Goal: Task Accomplishment & Management: Use online tool/utility

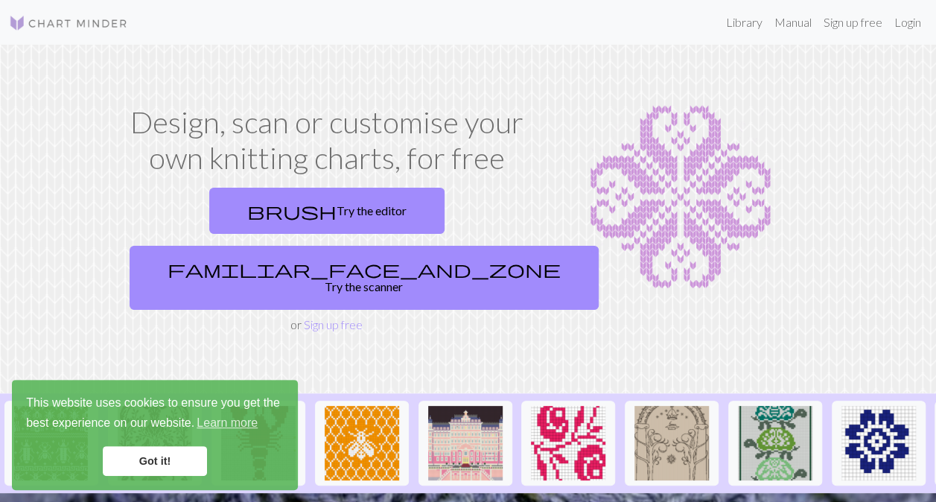
click at [174, 462] on link "Got it!" at bounding box center [155, 461] width 104 height 30
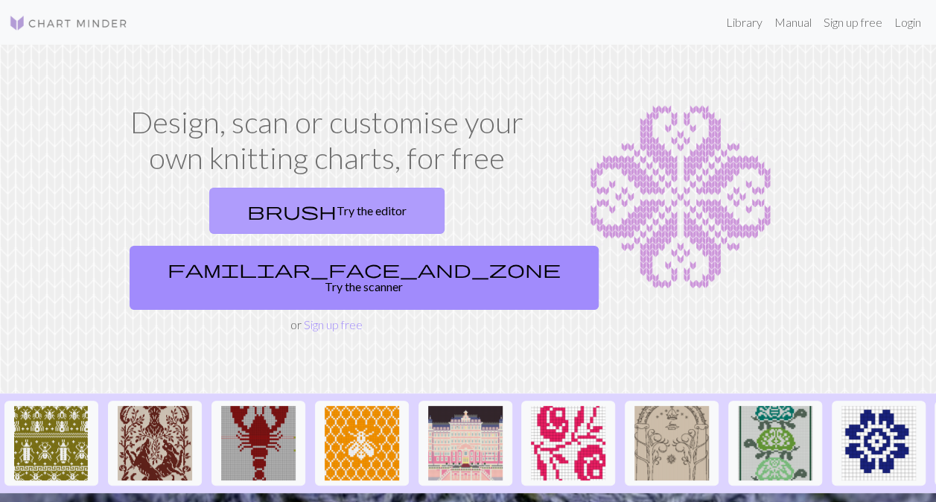
click at [256, 209] on link "brush Try the editor" at bounding box center [326, 211] width 235 height 46
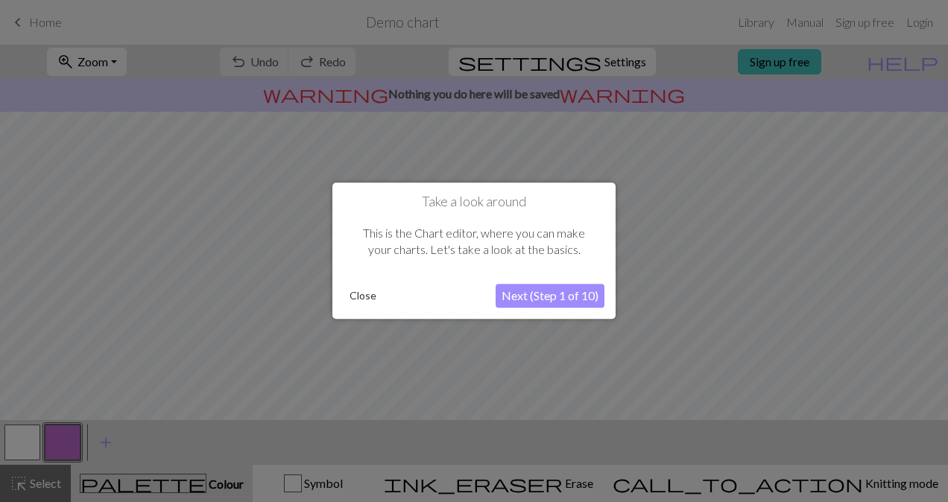
click at [538, 290] on button "Next (Step 1 of 10)" at bounding box center [549, 297] width 109 height 24
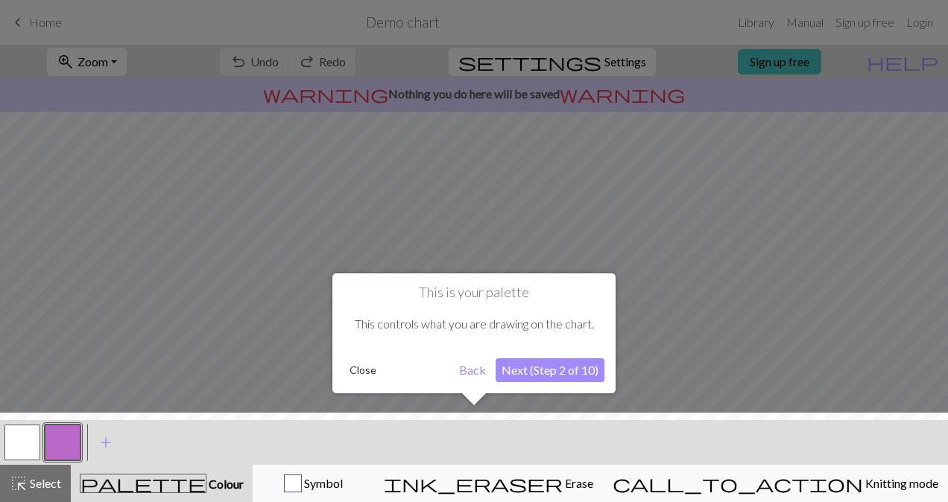
click at [543, 369] on button "Next (Step 2 of 10)" at bounding box center [549, 370] width 109 height 24
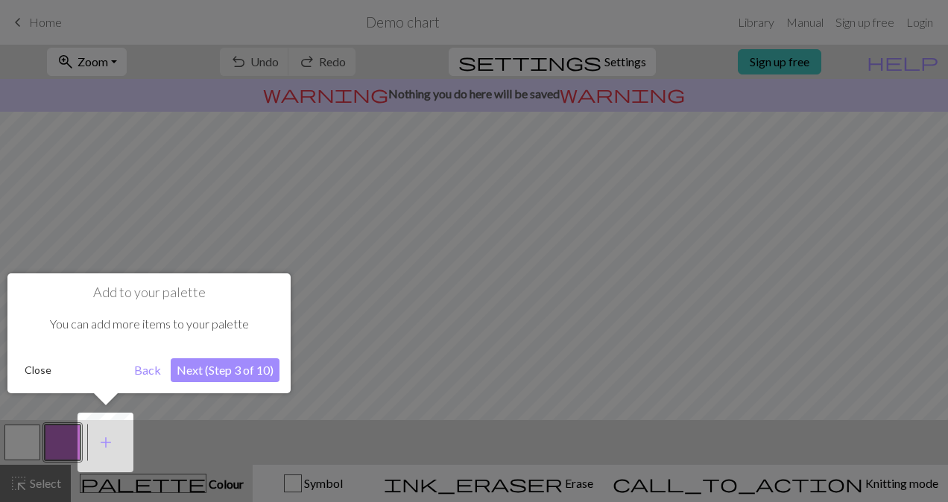
click at [235, 368] on button "Next (Step 3 of 10)" at bounding box center [225, 370] width 109 height 24
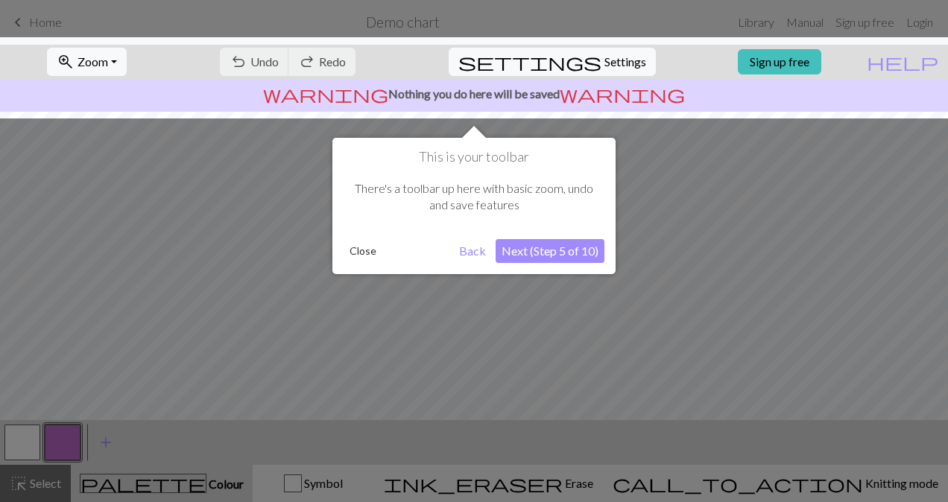
click at [539, 255] on button "Next (Step 5 of 10)" at bounding box center [549, 251] width 109 height 24
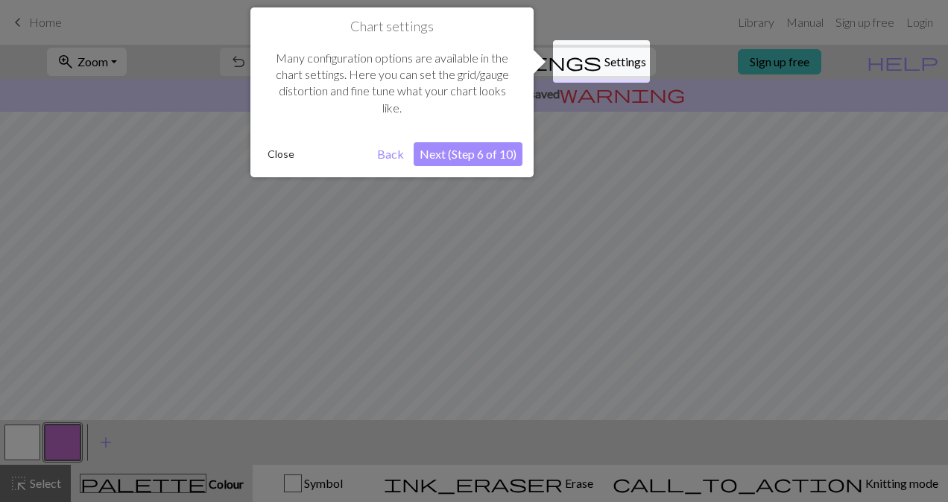
click at [479, 156] on button "Next (Step 6 of 10)" at bounding box center [467, 154] width 109 height 24
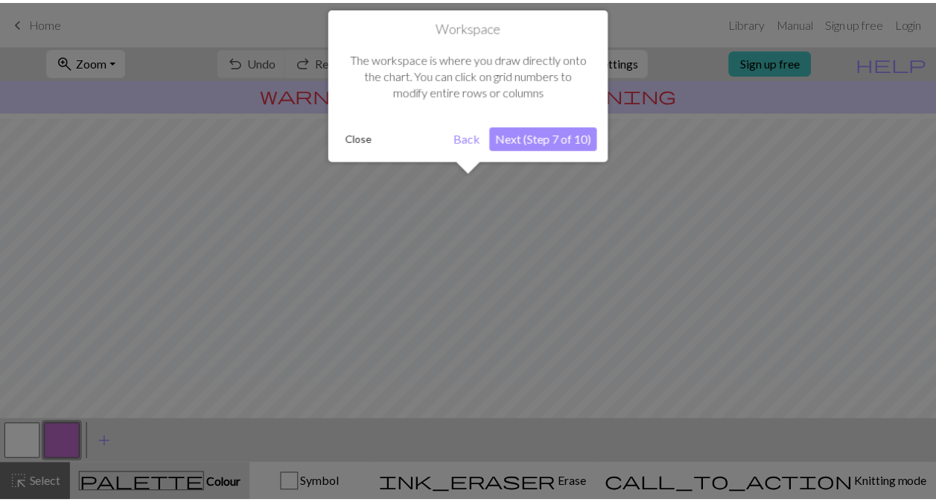
scroll to position [89, 0]
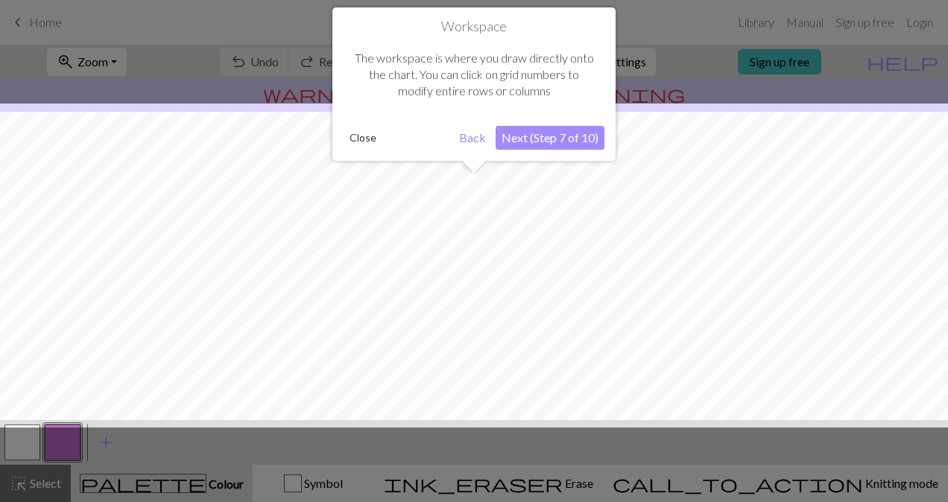
click at [548, 136] on button "Next (Step 7 of 10)" at bounding box center [549, 138] width 109 height 24
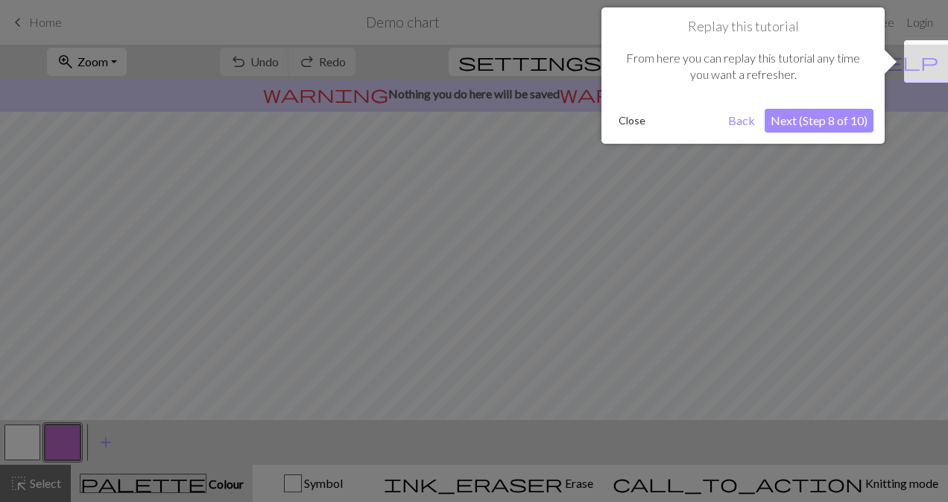
click at [822, 113] on button "Next (Step 8 of 10)" at bounding box center [818, 121] width 109 height 24
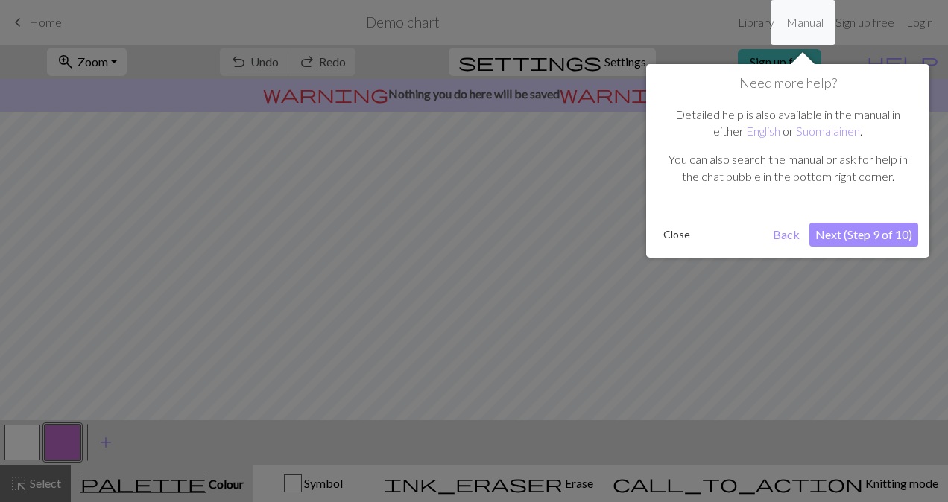
click at [850, 228] on button "Next (Step 9 of 10)" at bounding box center [863, 235] width 109 height 24
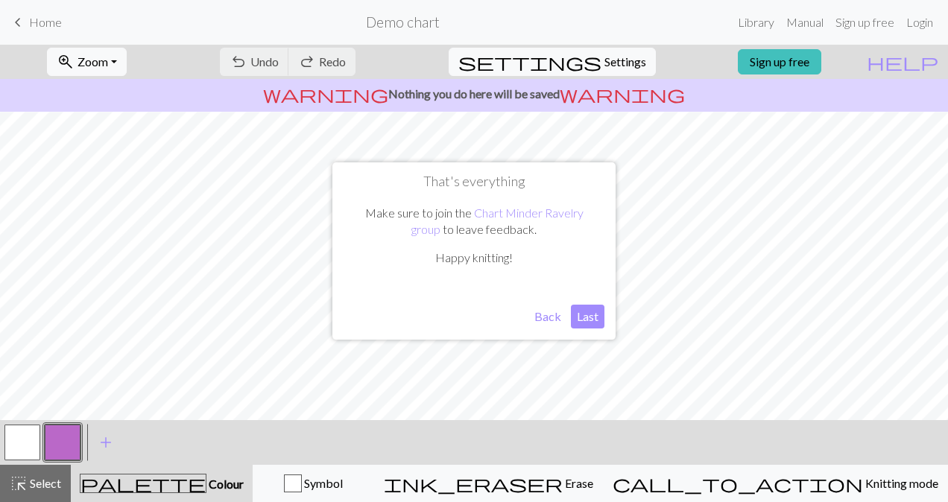
click at [589, 317] on button "Last" at bounding box center [588, 317] width 34 height 24
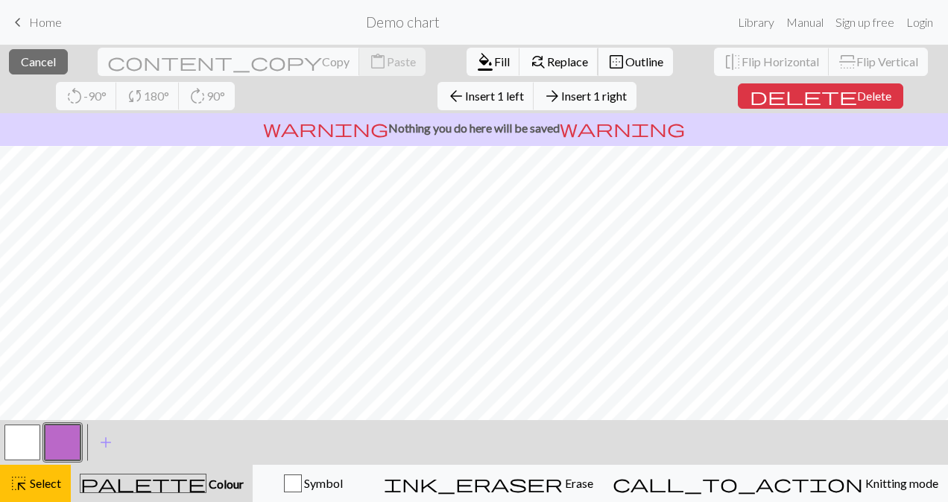
click at [547, 63] on span "Replace" at bounding box center [567, 61] width 41 height 14
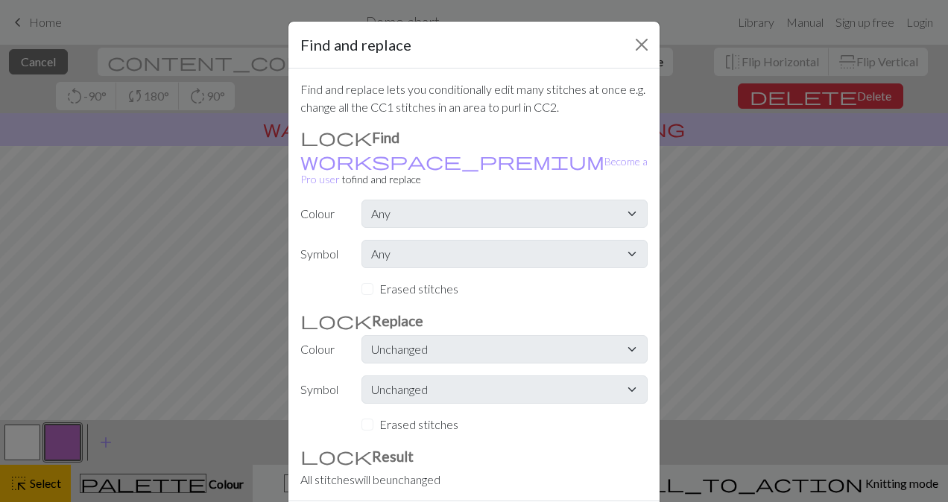
click at [31, 212] on div "Find and replace Find and replace lets you conditionally edit many stitches at …" at bounding box center [474, 251] width 948 height 502
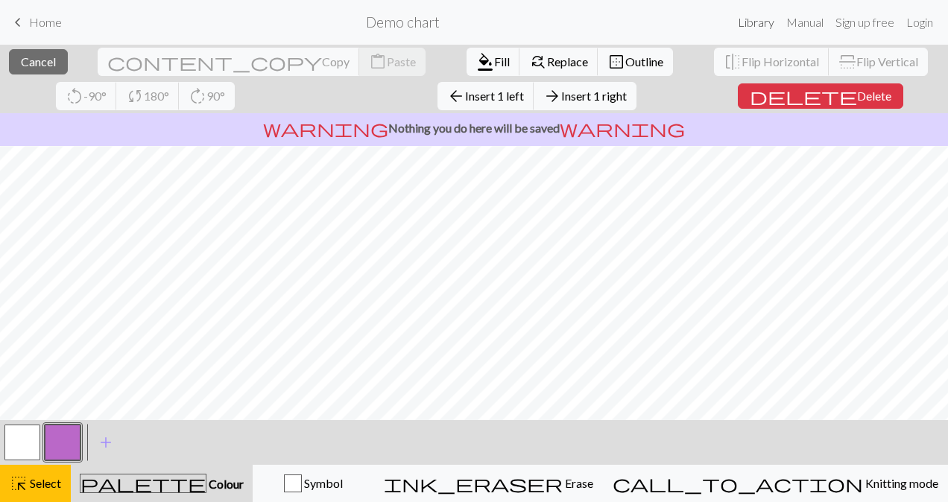
click at [744, 22] on link "Library" at bounding box center [755, 22] width 48 height 30
click at [755, 20] on link "Library" at bounding box center [755, 22] width 48 height 30
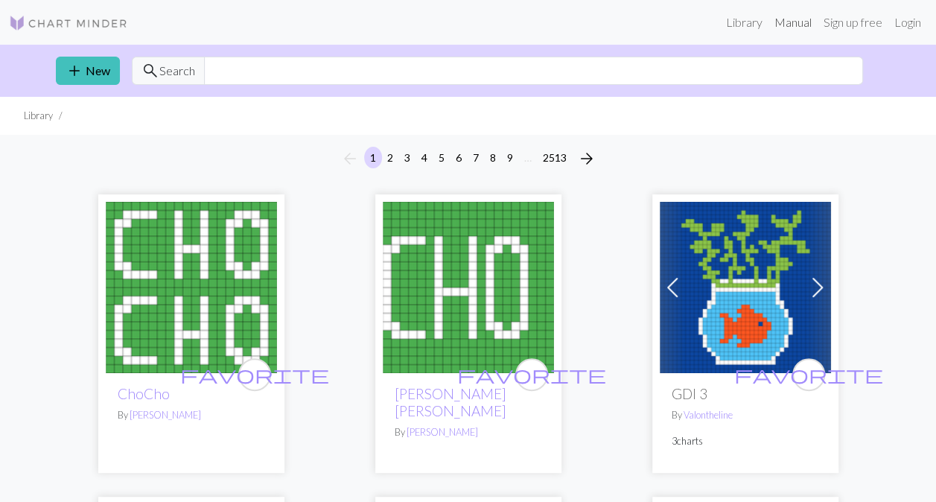
click at [787, 22] on link "Manual" at bounding box center [793, 22] width 49 height 30
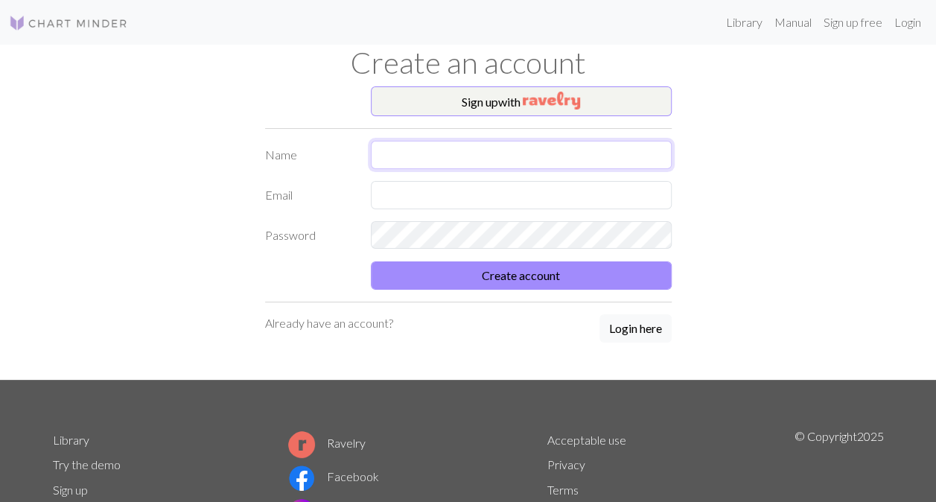
click at [456, 161] on input "text" at bounding box center [521, 155] width 301 height 28
type input "Annick Dupal"
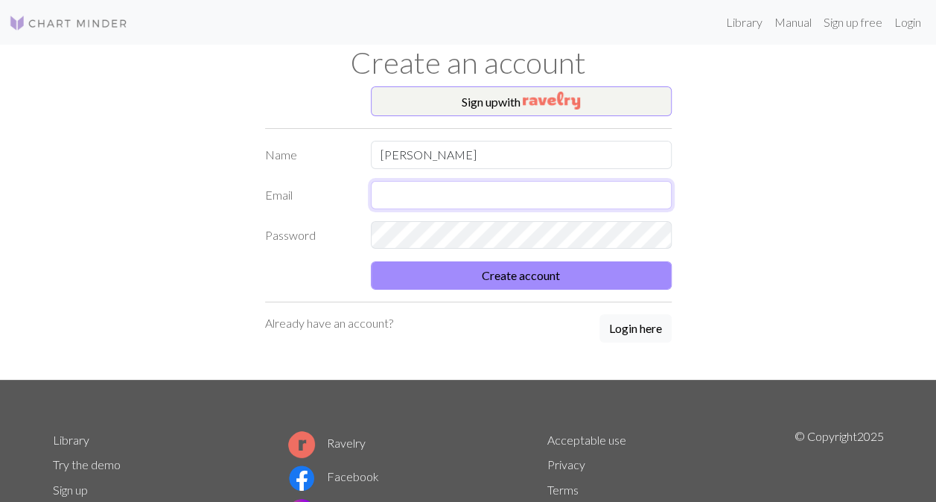
click at [402, 194] on input "text" at bounding box center [521, 195] width 301 height 28
type input "dupalah@jmu.edu"
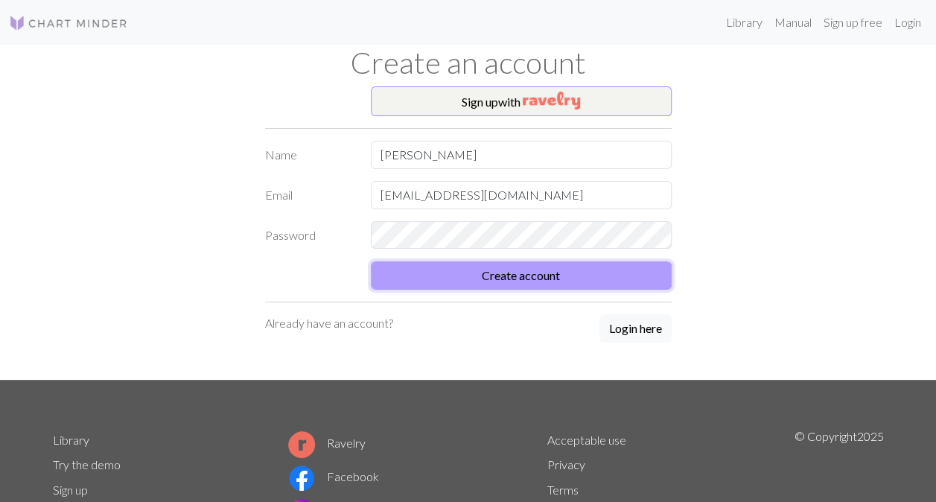
click at [517, 267] on button "Create account" at bounding box center [521, 275] width 301 height 28
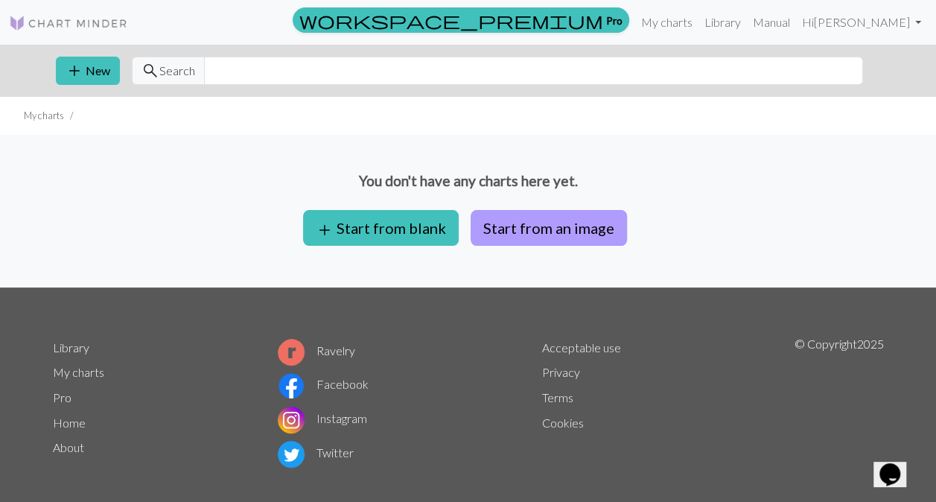
click at [542, 224] on button "Start from an image" at bounding box center [549, 228] width 156 height 36
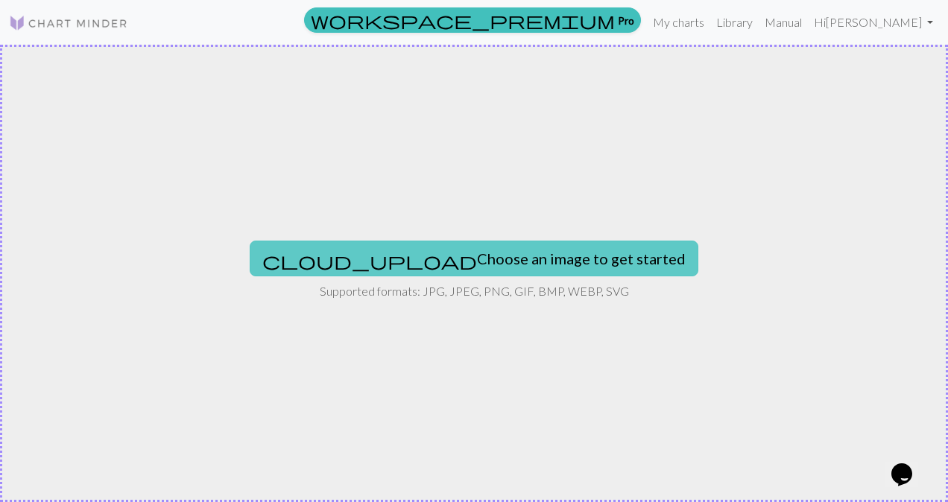
click at [487, 259] on button "cloud_upload Choose an image to get started" at bounding box center [474, 259] width 448 height 36
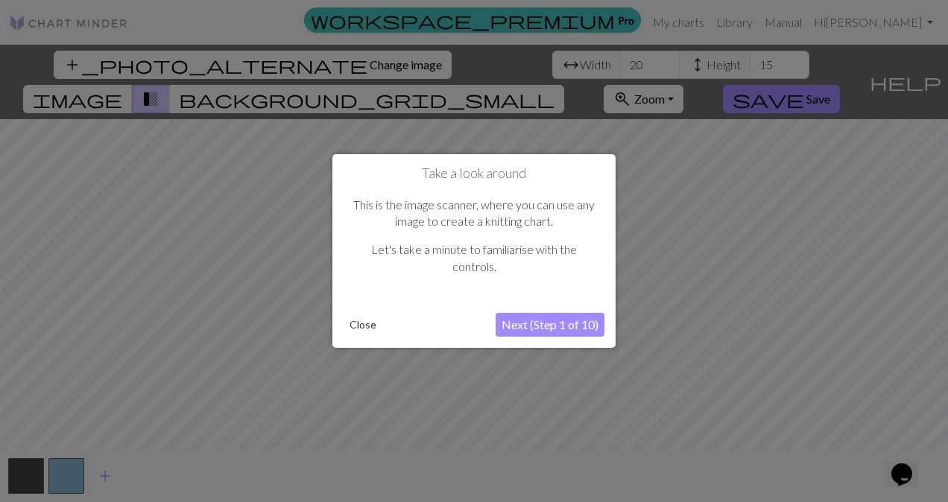
click at [535, 319] on button "Next (Step 1 of 10)" at bounding box center [549, 325] width 109 height 24
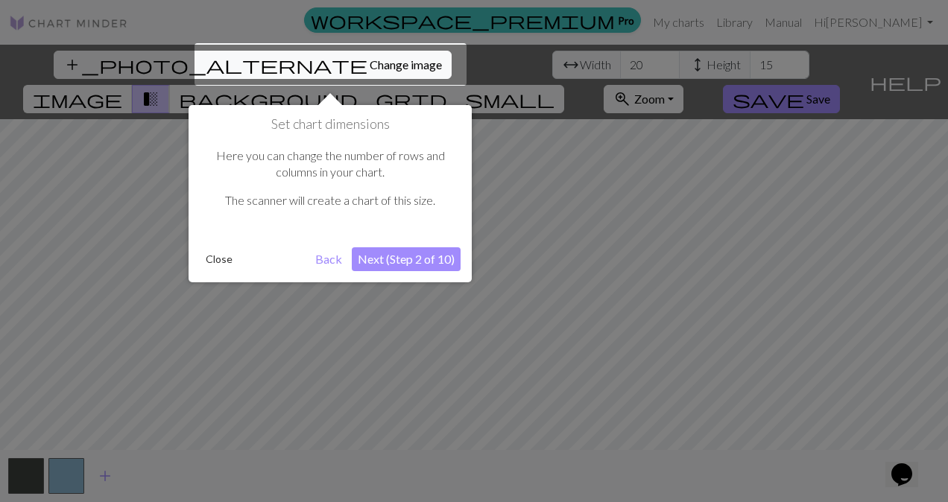
click at [426, 258] on button "Next (Step 2 of 10)" at bounding box center [406, 259] width 109 height 24
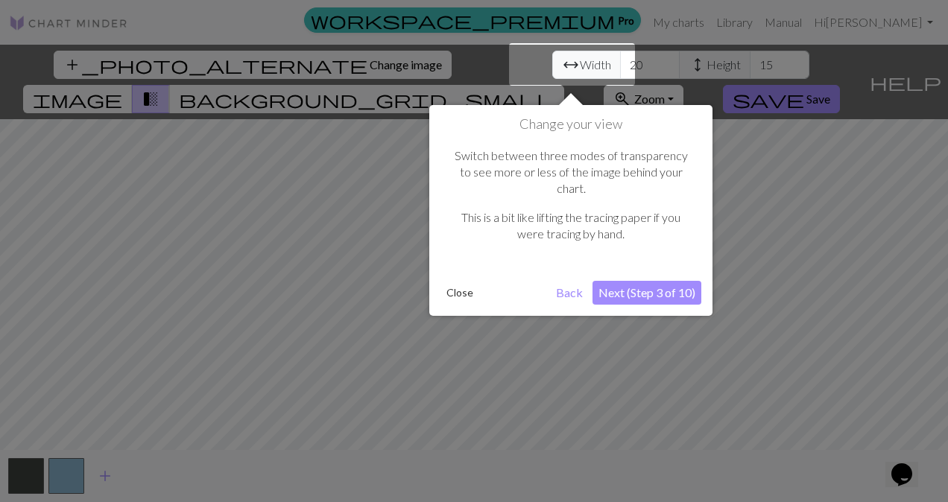
click at [653, 281] on button "Next (Step 3 of 10)" at bounding box center [646, 293] width 109 height 24
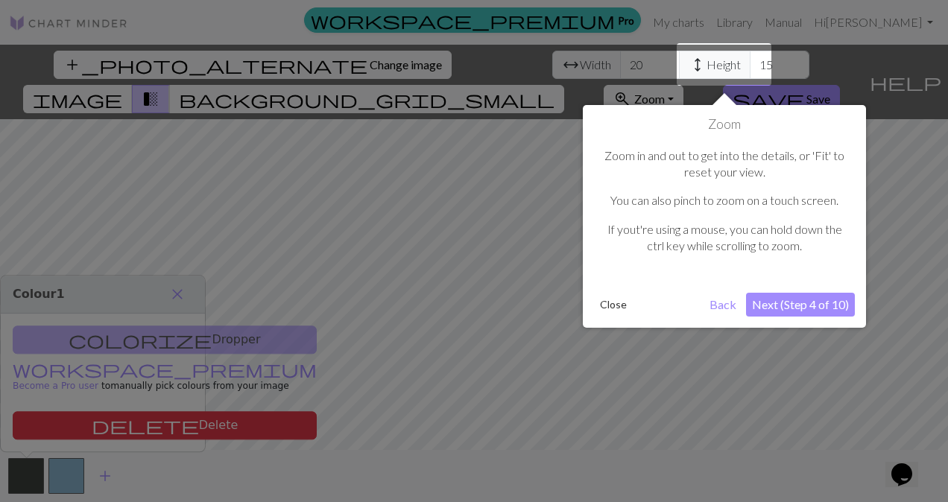
click at [796, 305] on button "Next (Step 4 of 10)" at bounding box center [800, 305] width 109 height 24
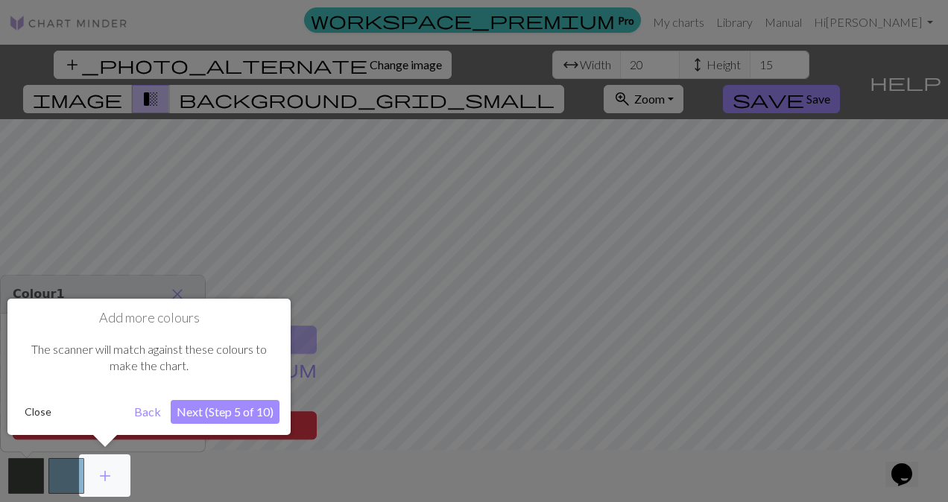
click at [239, 407] on button "Next (Step 5 of 10)" at bounding box center [225, 412] width 109 height 24
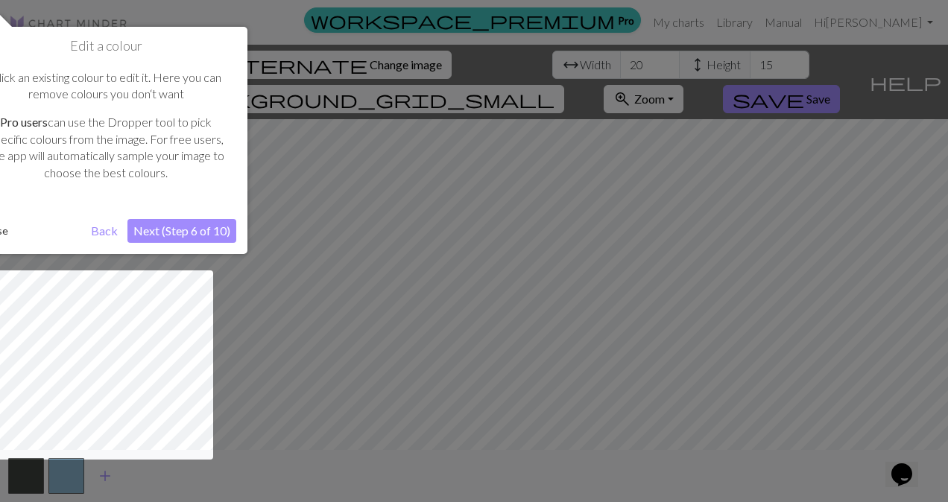
click at [198, 222] on button "Next (Step 6 of 10)" at bounding box center [181, 231] width 109 height 24
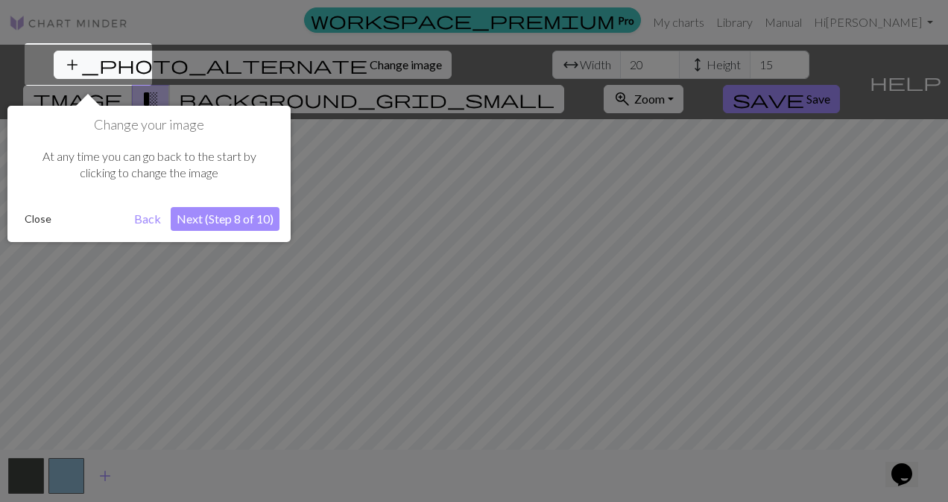
click at [226, 217] on button "Next (Step 8 of 10)" at bounding box center [225, 219] width 109 height 24
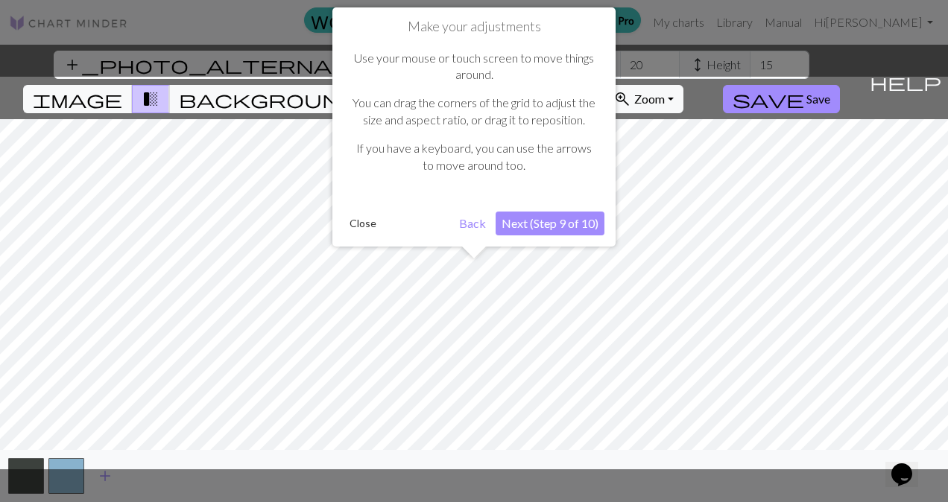
click at [548, 220] on button "Next (Step 9 of 10)" at bounding box center [549, 224] width 109 height 24
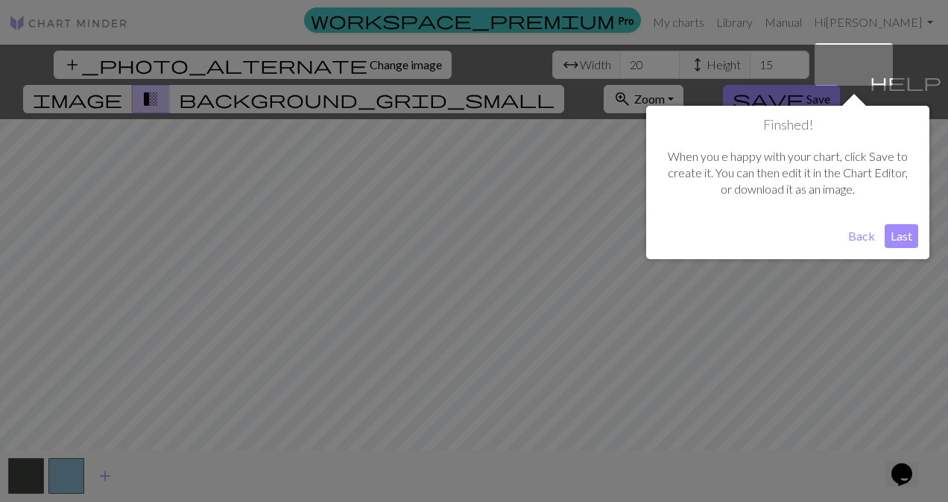
click at [906, 233] on button "Last" at bounding box center [901, 236] width 34 height 24
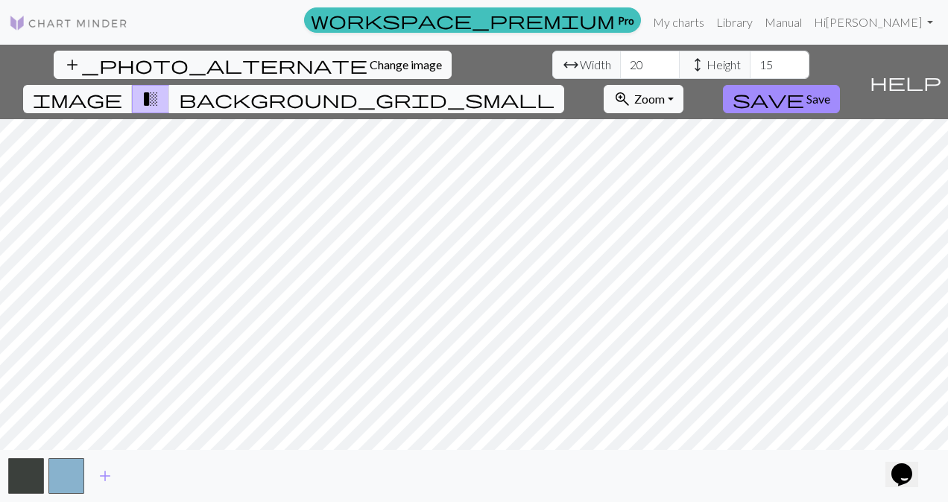
click at [554, 89] on span "background_grid_small" at bounding box center [366, 99] width 375 height 21
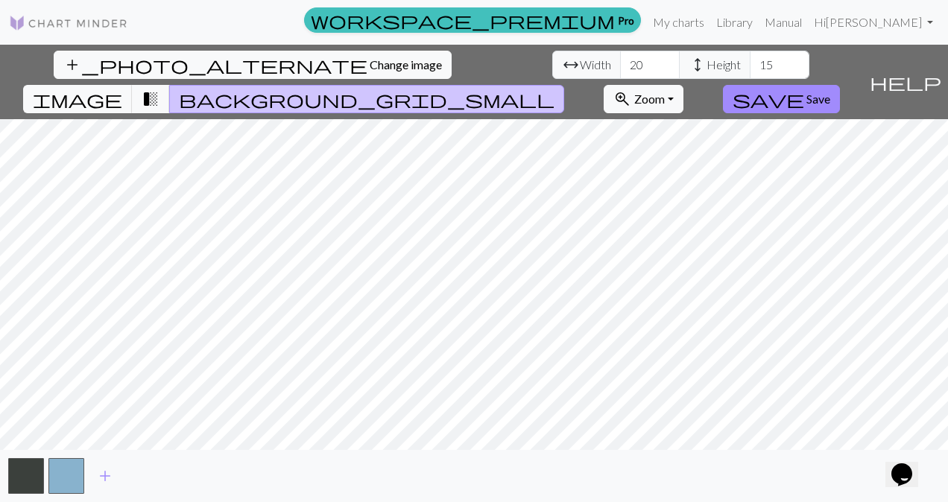
click at [554, 89] on span "background_grid_small" at bounding box center [366, 99] width 375 height 21
click at [159, 89] on span "transition_fade" at bounding box center [151, 99] width 18 height 21
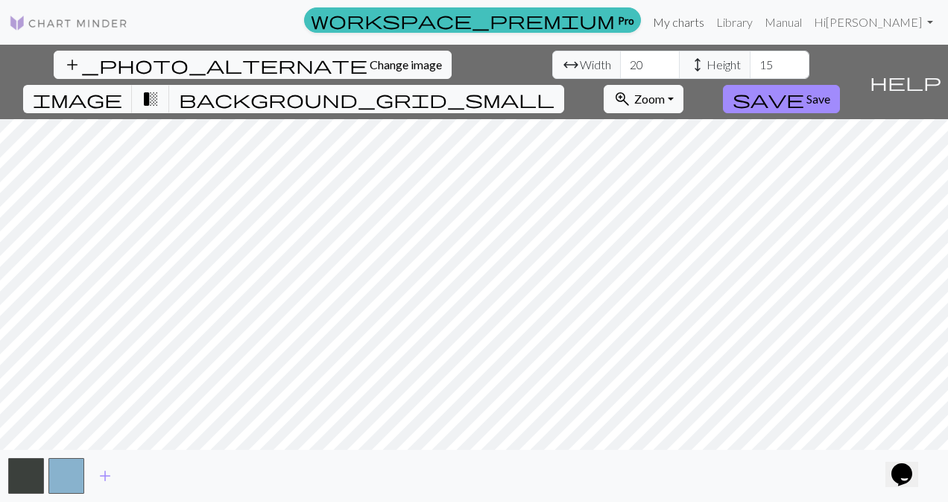
click at [710, 22] on link "My charts" at bounding box center [678, 22] width 63 height 30
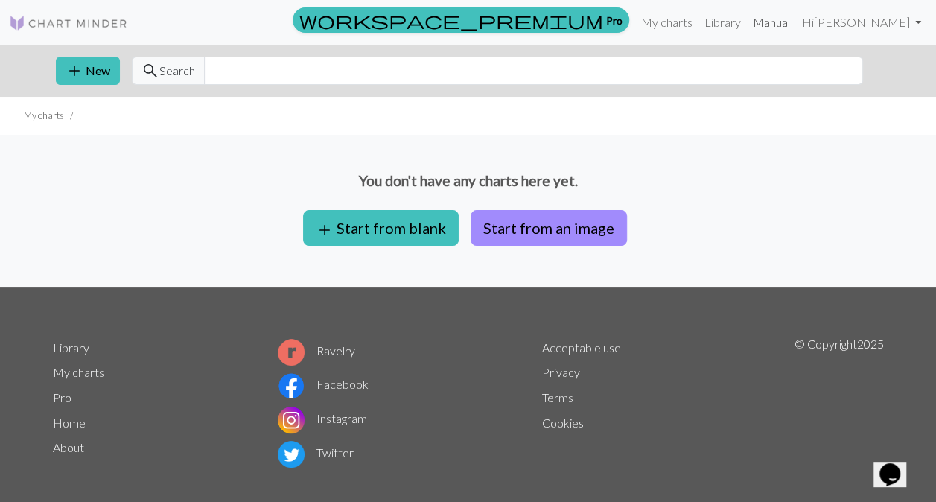
click at [779, 25] on link "Manual" at bounding box center [771, 22] width 49 height 30
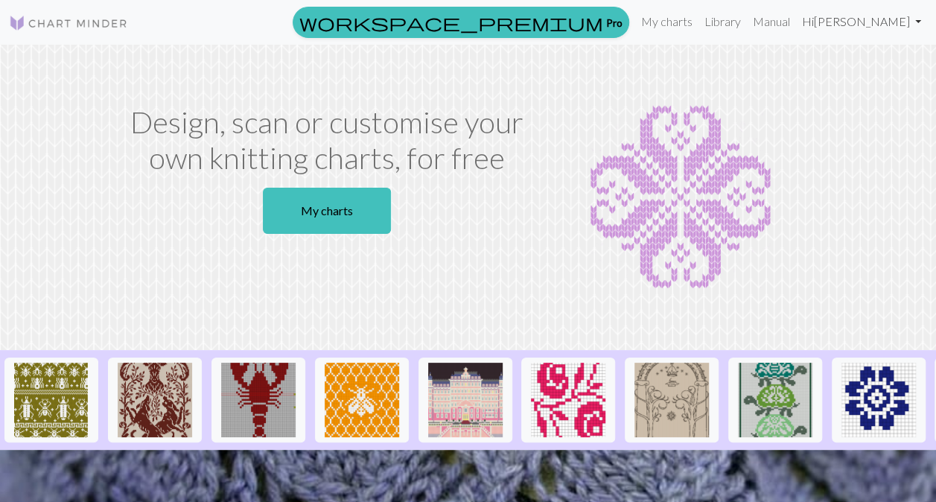
click at [882, 16] on link "Hi Annick Dupal" at bounding box center [861, 22] width 131 height 30
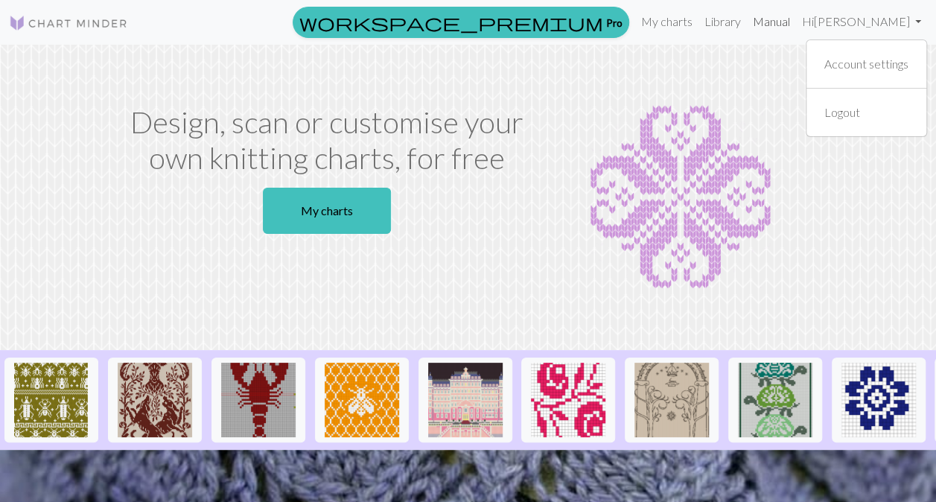
click at [791, 22] on link "Manual" at bounding box center [771, 22] width 49 height 30
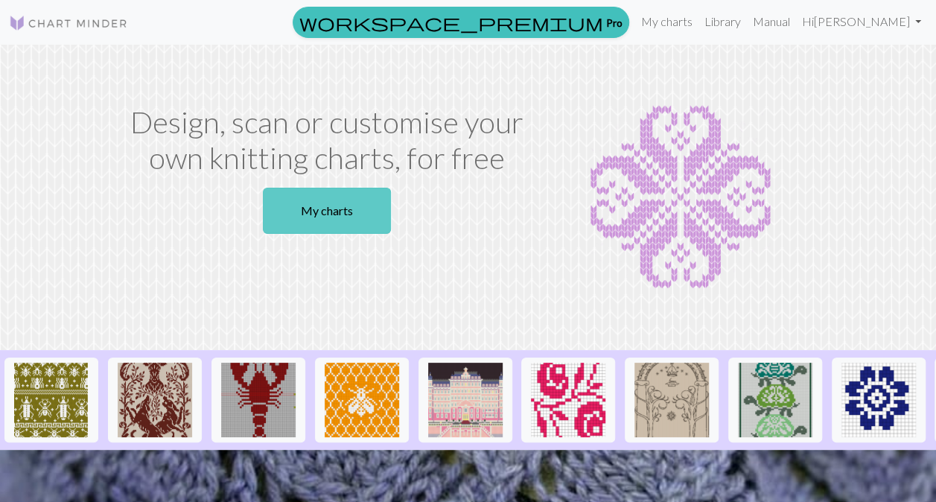
click at [311, 207] on link "My charts" at bounding box center [327, 211] width 128 height 46
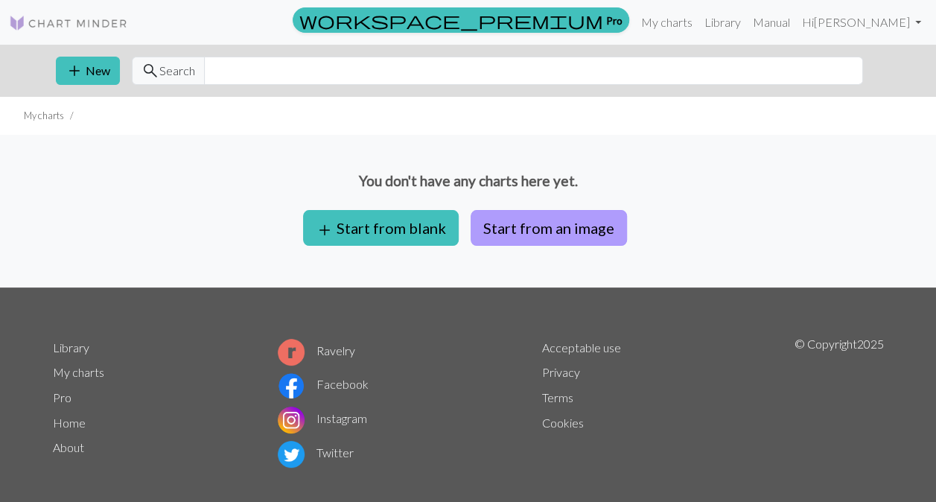
click at [493, 222] on button "Start from an image" at bounding box center [549, 228] width 156 height 36
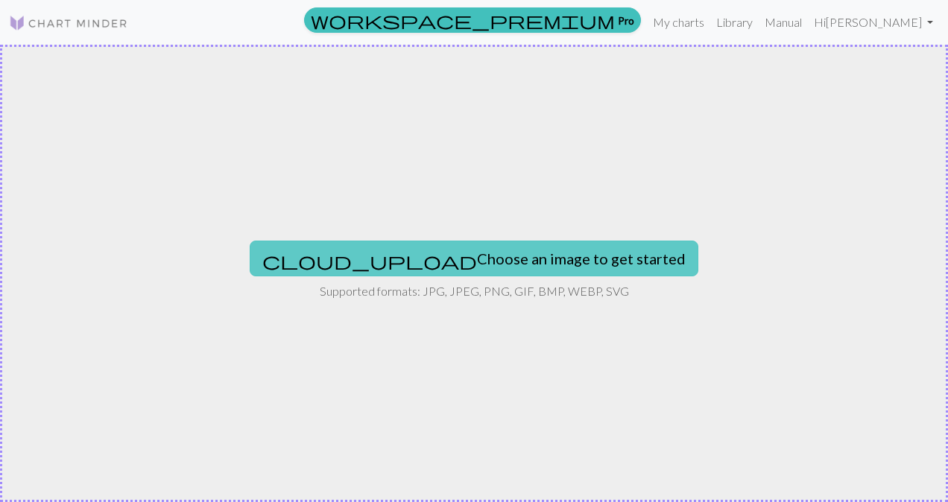
click at [474, 248] on button "cloud_upload Choose an image to get started" at bounding box center [474, 259] width 448 height 36
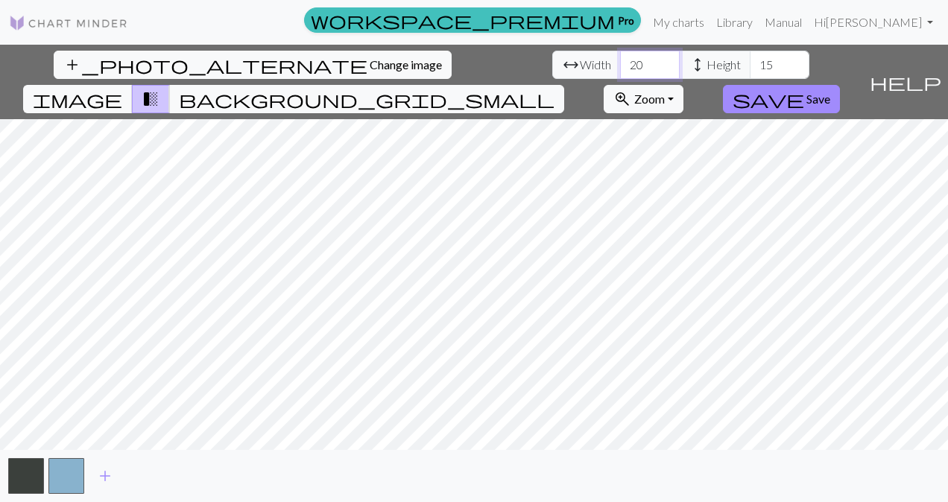
drag, startPoint x: 296, startPoint y: 63, endPoint x: 279, endPoint y: 63, distance: 17.1
click at [620, 63] on input "20" at bounding box center [650, 65] width 60 height 28
type input "46"
click at [749, 60] on input "16" at bounding box center [779, 65] width 60 height 28
drag, startPoint x: 428, startPoint y: 63, endPoint x: 392, endPoint y: 61, distance: 35.8
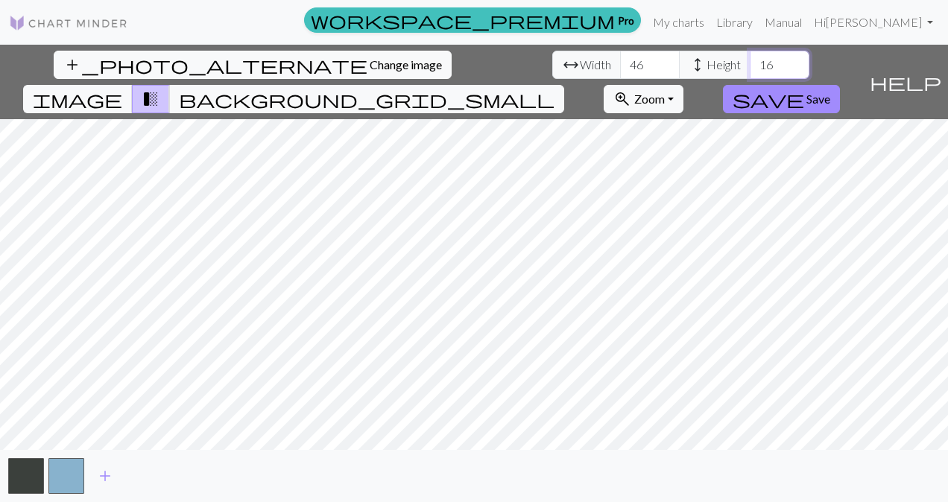
click at [552, 61] on div "arrow_range Width 46 height Height 16" at bounding box center [680, 65] width 257 height 28
type input "46"
drag, startPoint x: 302, startPoint y: 69, endPoint x: 276, endPoint y: 67, distance: 26.9
click at [620, 67] on input "46" at bounding box center [650, 65] width 60 height 28
type input "2"
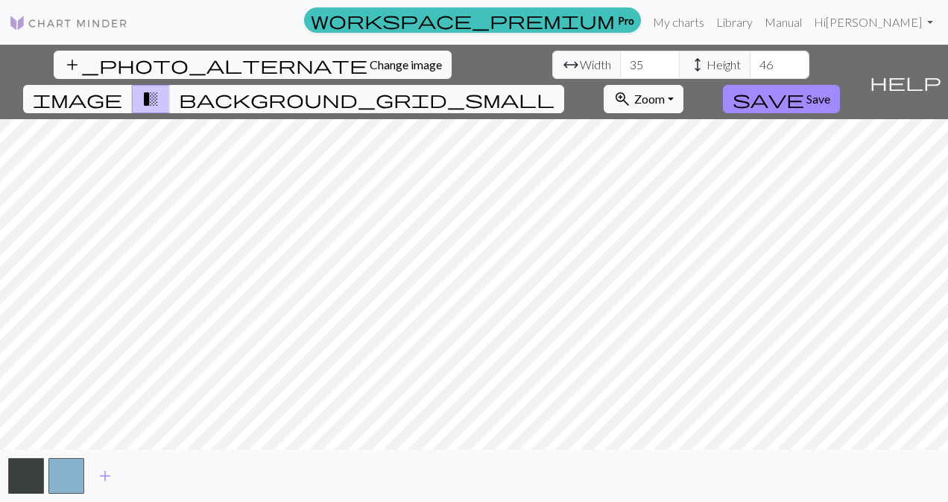
click at [295, 79] on div "add_photo_alternate Change image arrow_range Width 35 height Height 46 image tr…" at bounding box center [431, 82] width 863 height 74
type input "36"
click at [620, 63] on input "36" at bounding box center [650, 65] width 60 height 28
click at [104, 472] on span "add" at bounding box center [105, 476] width 18 height 21
click at [104, 472] on button "button" at bounding box center [107, 476] width 36 height 36
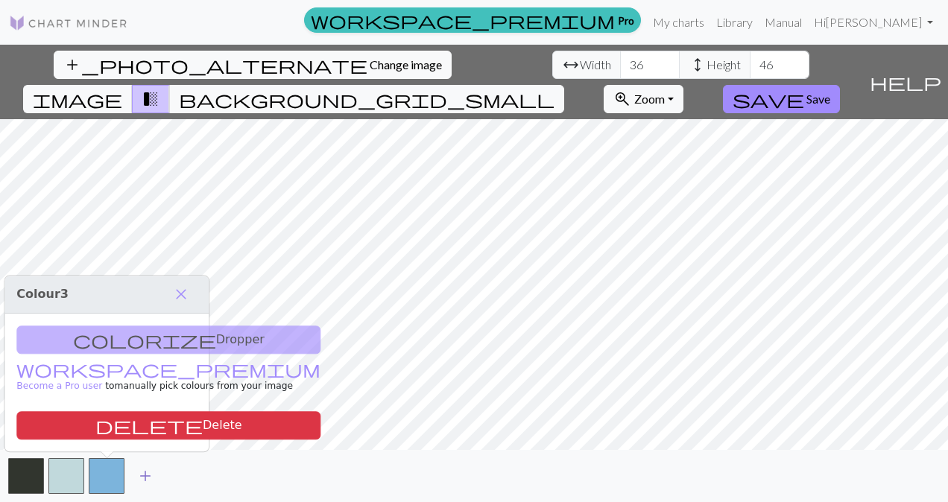
click at [104, 472] on button "button" at bounding box center [107, 476] width 36 height 36
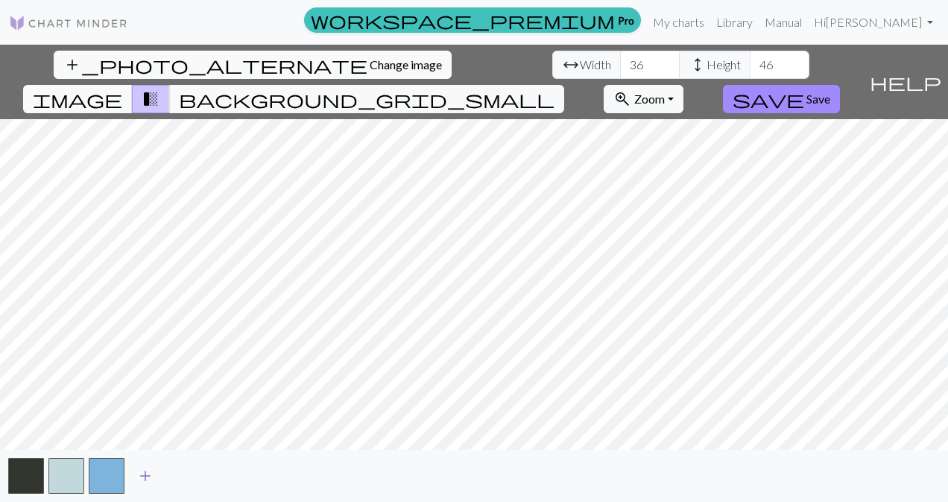
click at [148, 471] on span "add" at bounding box center [145, 476] width 18 height 21
click at [183, 471] on span "add" at bounding box center [186, 476] width 18 height 21
click at [218, 474] on span "add" at bounding box center [226, 476] width 18 height 21
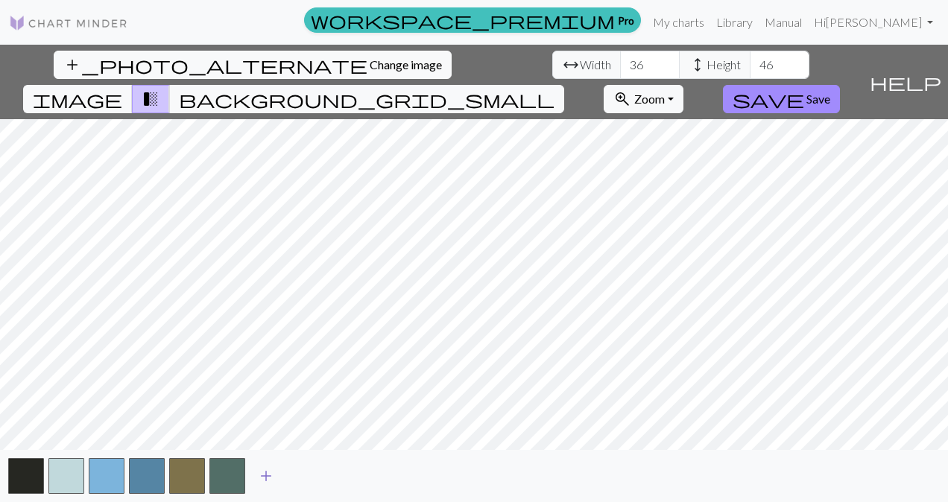
click at [262, 469] on span "add" at bounding box center [266, 476] width 18 height 21
click at [294, 473] on button "add" at bounding box center [306, 476] width 37 height 28
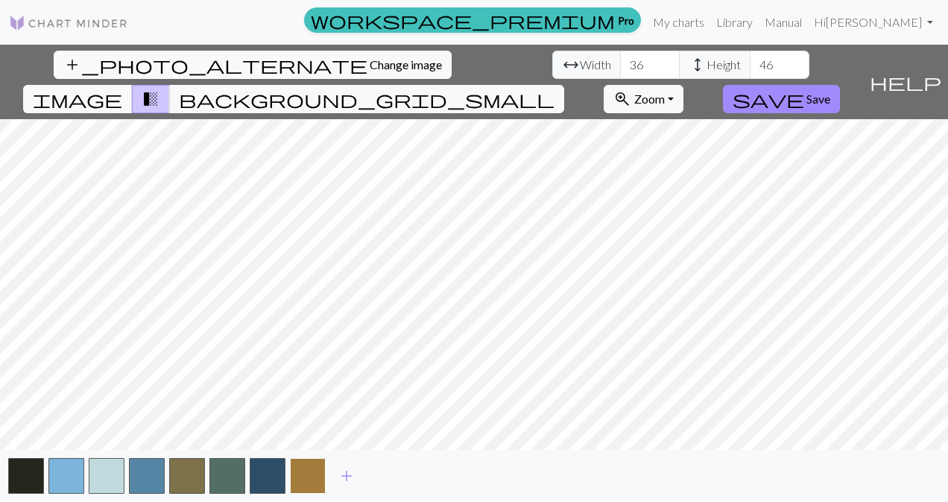
click at [325, 473] on button "button" at bounding box center [308, 476] width 36 height 36
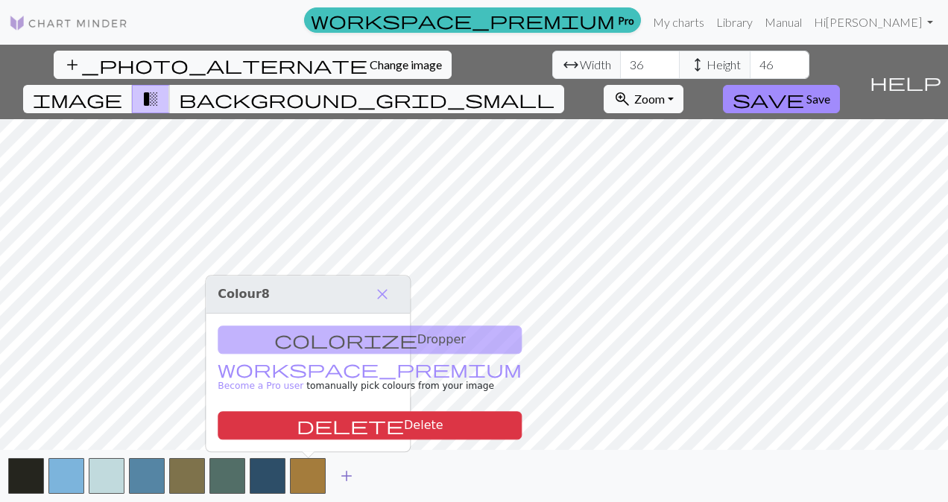
click at [343, 473] on span "add" at bounding box center [346, 476] width 18 height 21
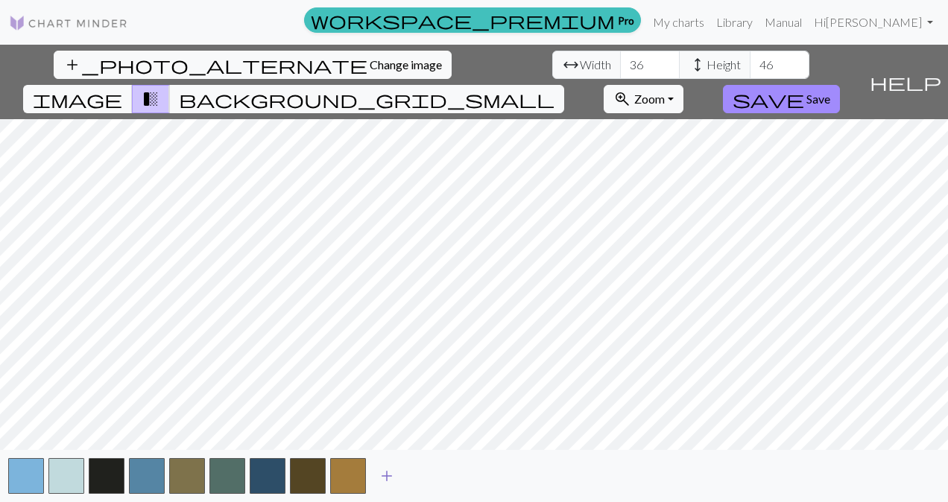
click at [381, 474] on span "add" at bounding box center [387, 476] width 18 height 21
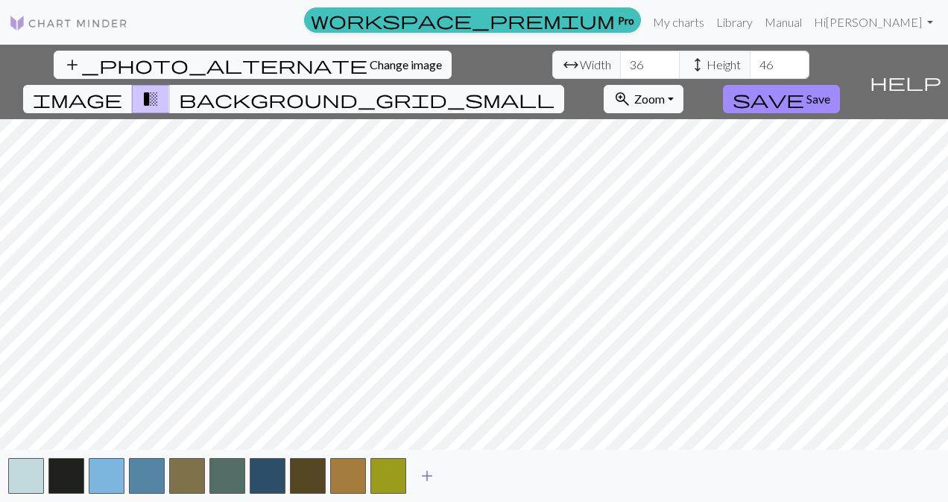
click at [429, 475] on span "add" at bounding box center [427, 476] width 18 height 21
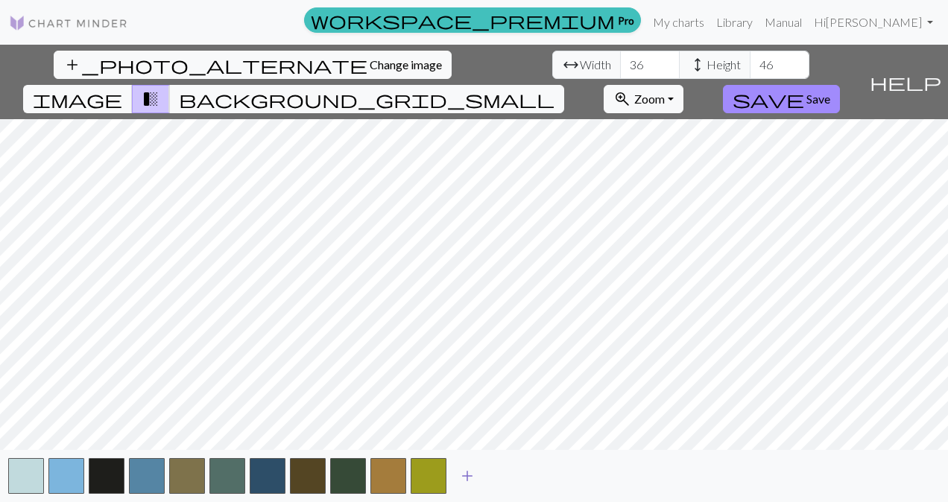
click at [472, 471] on span "add" at bounding box center [467, 476] width 18 height 21
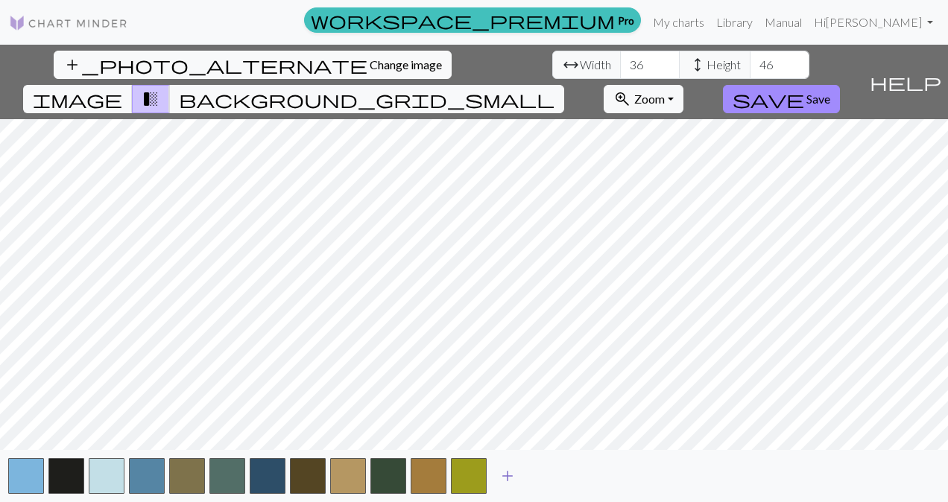
click at [511, 471] on span "add" at bounding box center [507, 476] width 18 height 21
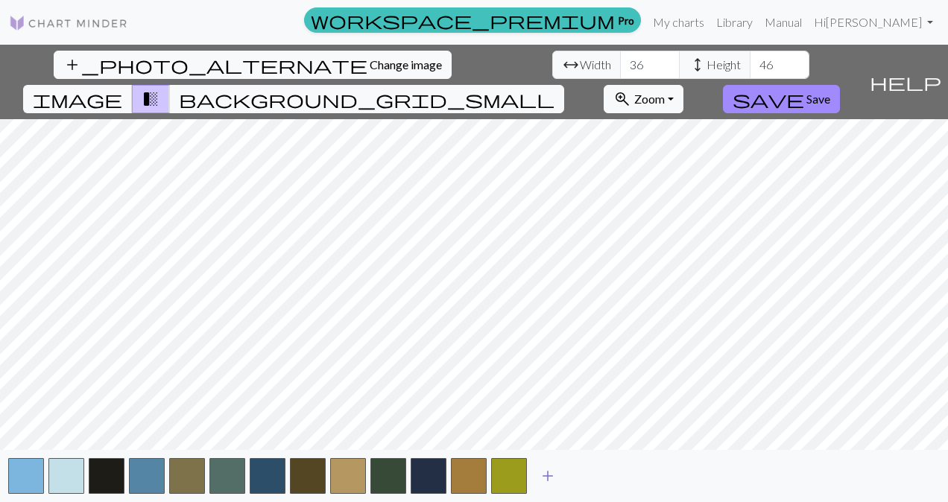
click at [550, 472] on span "add" at bounding box center [548, 476] width 18 height 21
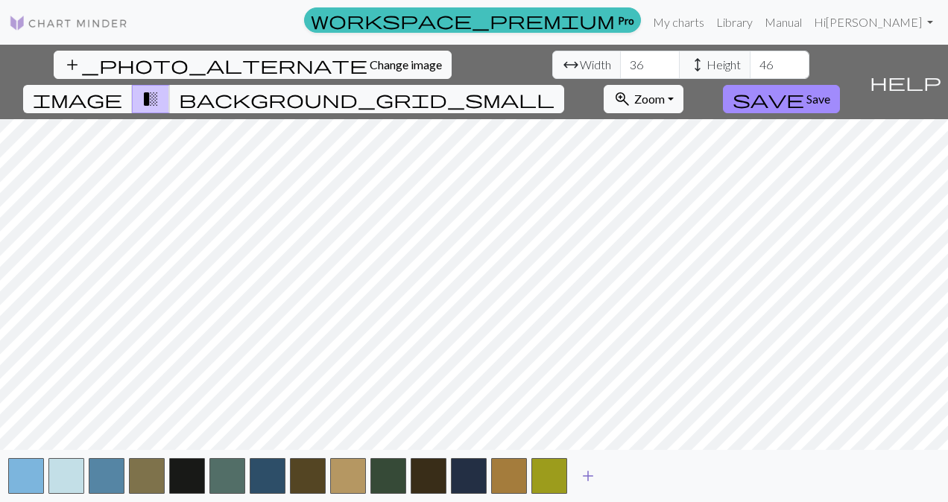
click at [594, 472] on span "add" at bounding box center [588, 476] width 18 height 21
click at [633, 474] on span "add" at bounding box center [628, 476] width 18 height 21
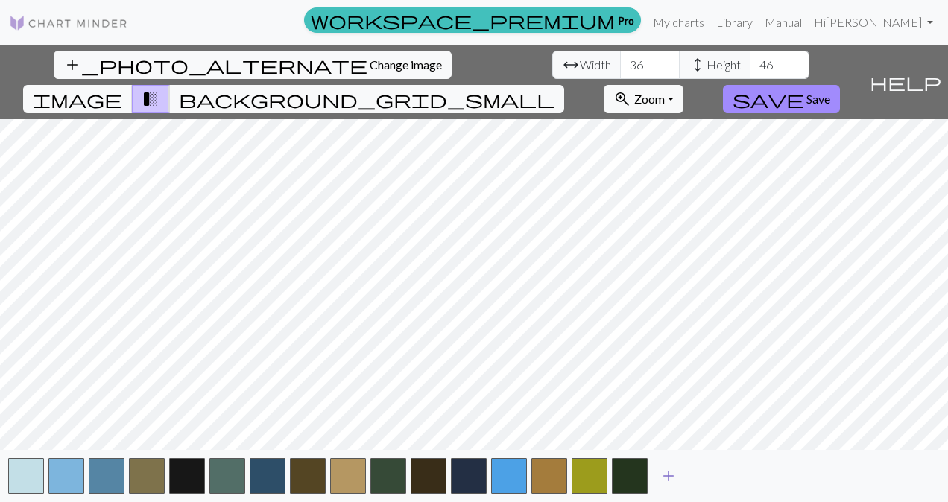
click at [671, 474] on span "add" at bounding box center [668, 476] width 18 height 21
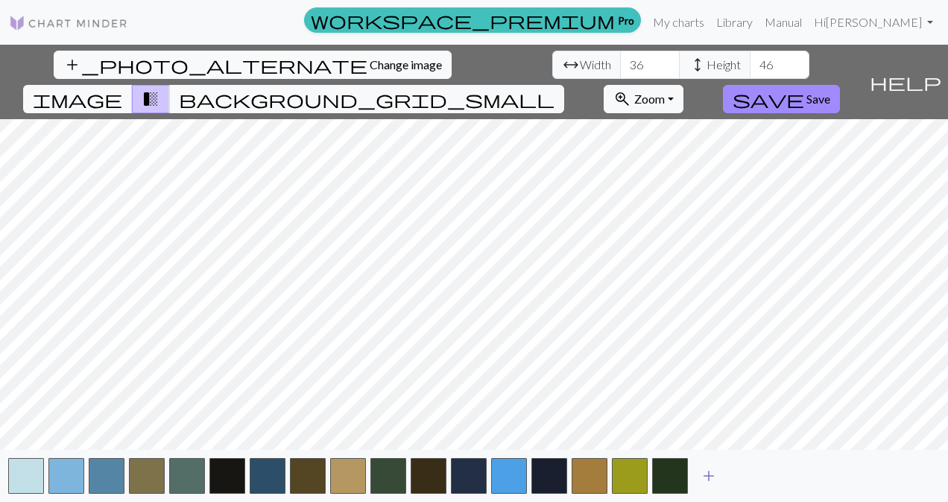
click at [705, 472] on span "add" at bounding box center [708, 476] width 18 height 21
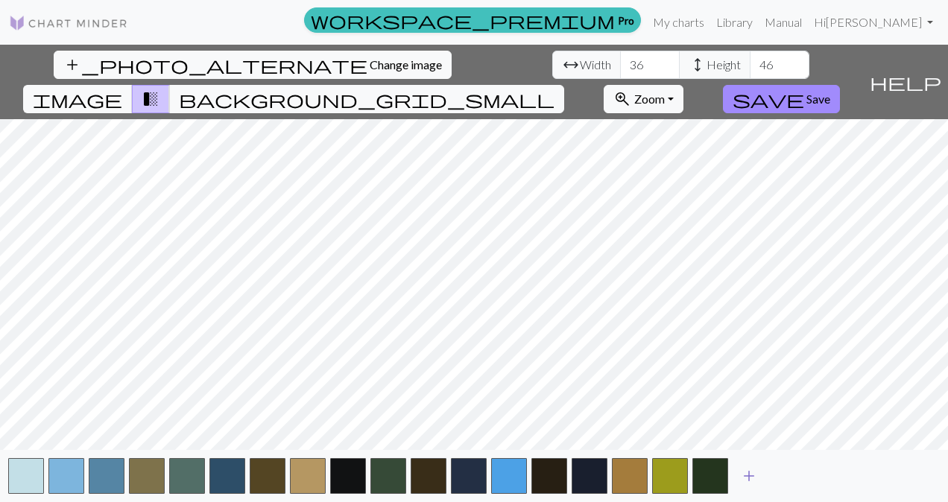
click at [749, 469] on span "add" at bounding box center [749, 476] width 18 height 21
click at [787, 469] on span "add" at bounding box center [789, 476] width 18 height 21
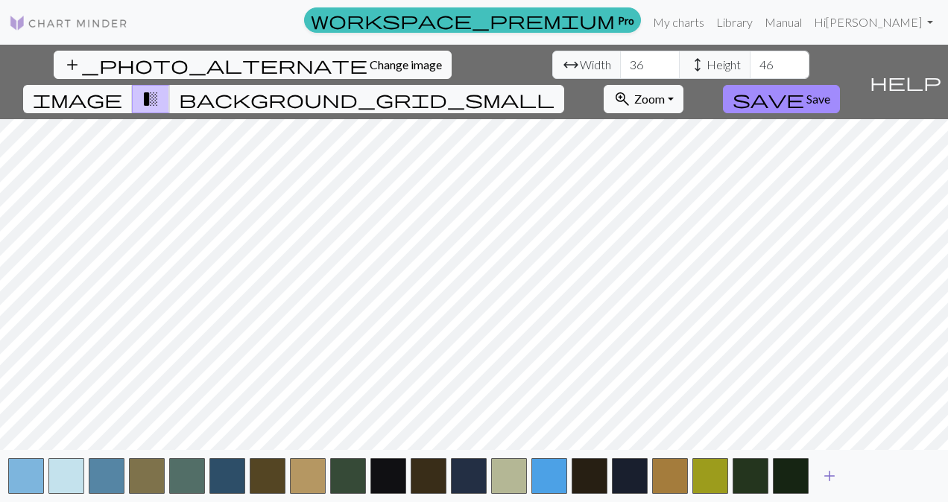
click at [831, 469] on span "add" at bounding box center [829, 476] width 18 height 21
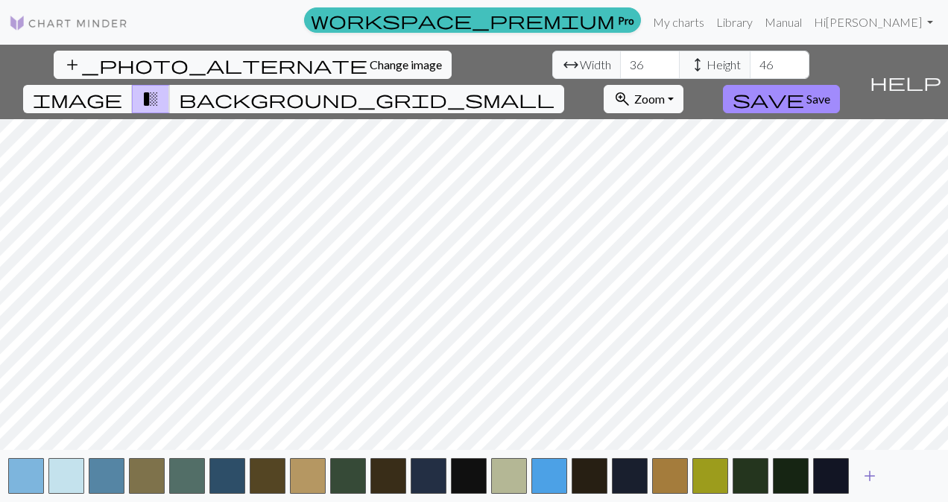
click at [864, 472] on span "add" at bounding box center [869, 476] width 18 height 21
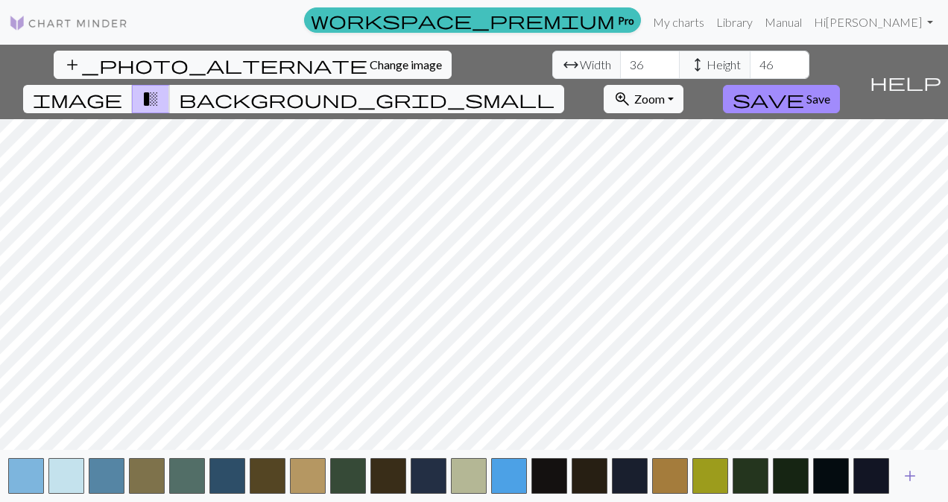
click at [912, 472] on span "add" at bounding box center [910, 476] width 18 height 21
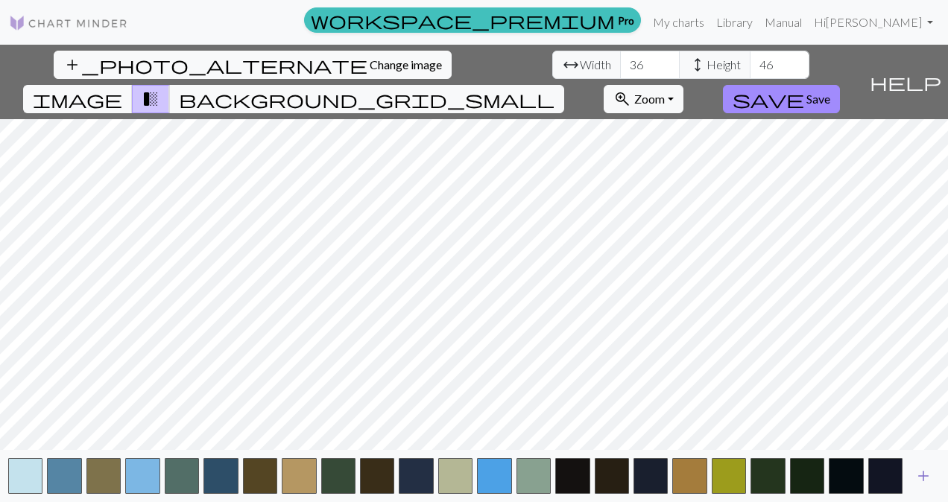
click at [919, 475] on span "add" at bounding box center [923, 476] width 18 height 21
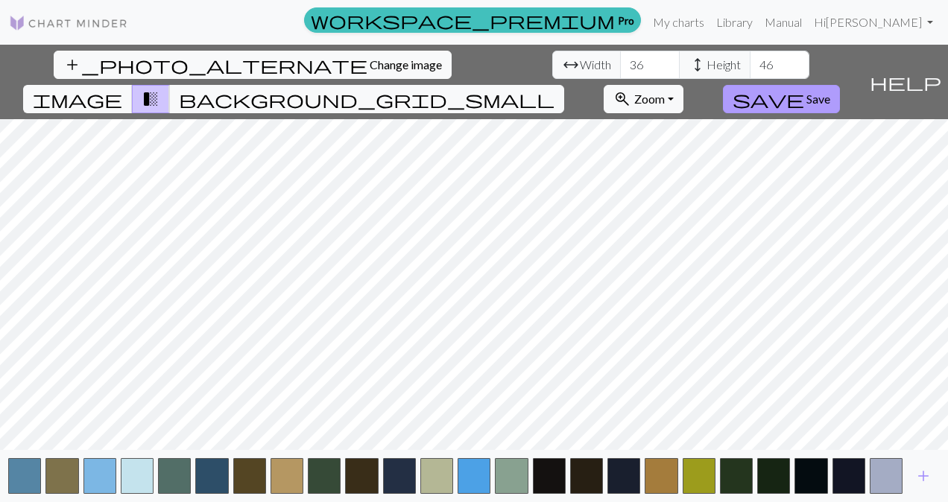
click at [830, 92] on span "Save" at bounding box center [818, 99] width 24 height 14
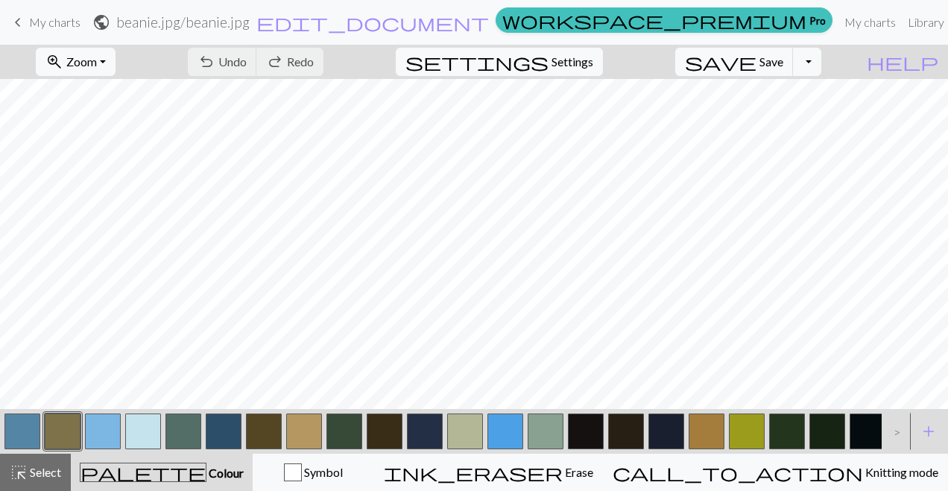
click at [313, 58] on div "undo Undo Undo redo Redo Redo" at bounding box center [256, 62] width 158 height 34
click at [581, 58] on span "Settings" at bounding box center [572, 62] width 42 height 18
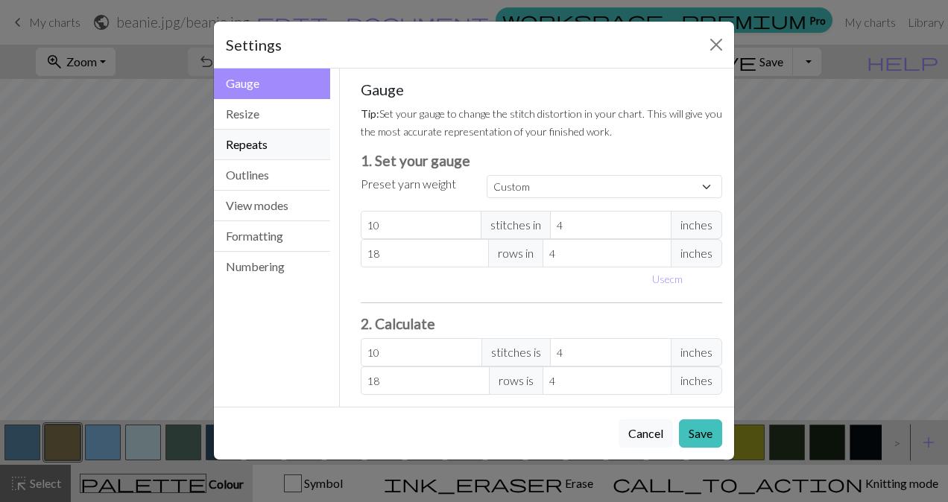
click at [261, 142] on button "Repeats" at bounding box center [272, 145] width 116 height 31
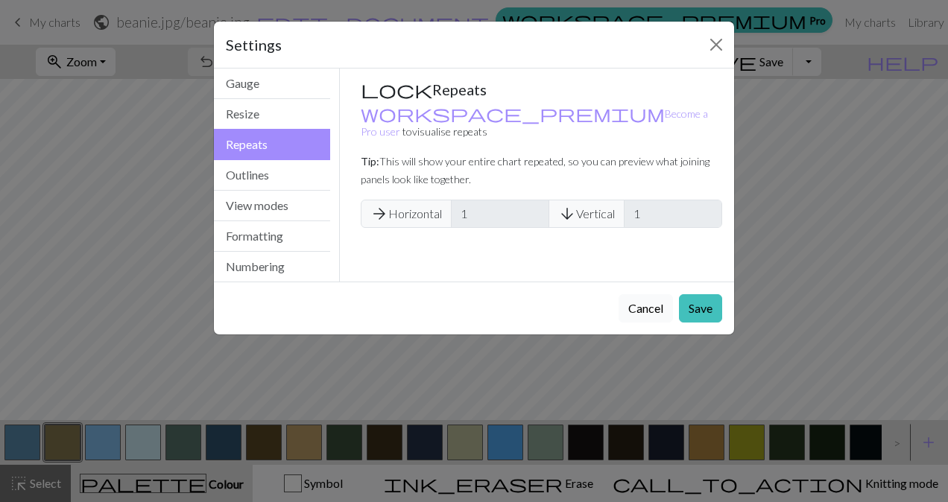
click at [642, 308] on button "Cancel" at bounding box center [645, 308] width 54 height 28
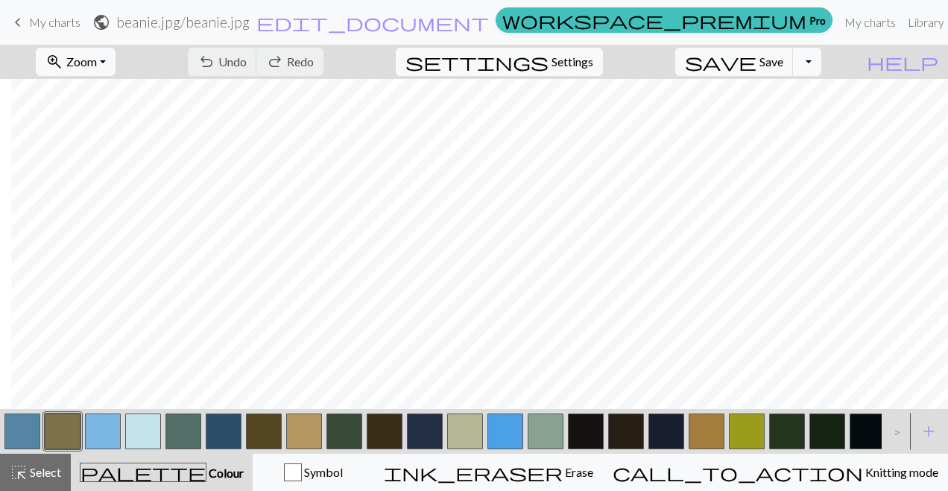
scroll to position [0, 11]
click at [821, 63] on button "Toggle Dropdown" at bounding box center [807, 62] width 28 height 28
click at [784, 117] on button "save_alt Download" at bounding box center [697, 118] width 246 height 24
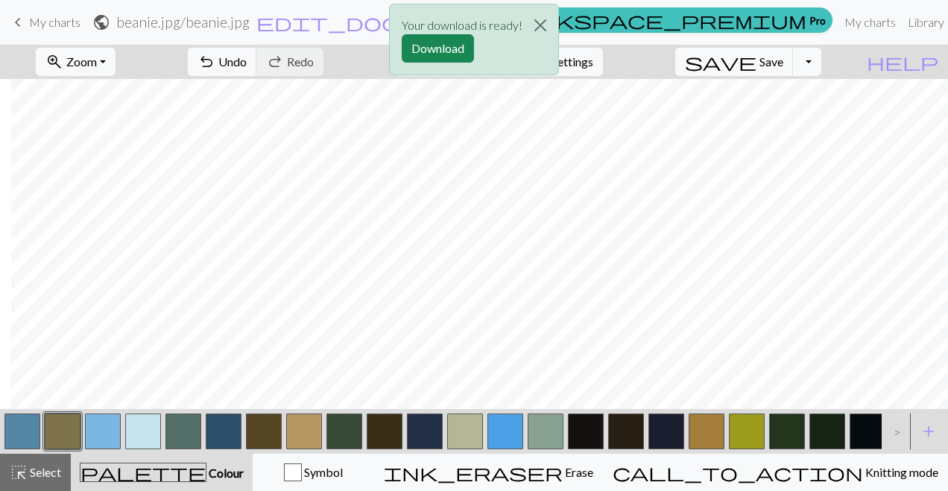
click at [783, 61] on div "Your download is ready! Download" at bounding box center [474, 43] width 948 height 87
click at [829, 58] on div "Your download is ready! Download" at bounding box center [474, 43] width 948 height 87
click at [448, 41] on button "Download" at bounding box center [438, 48] width 72 height 28
